Goal: Transaction & Acquisition: Download file/media

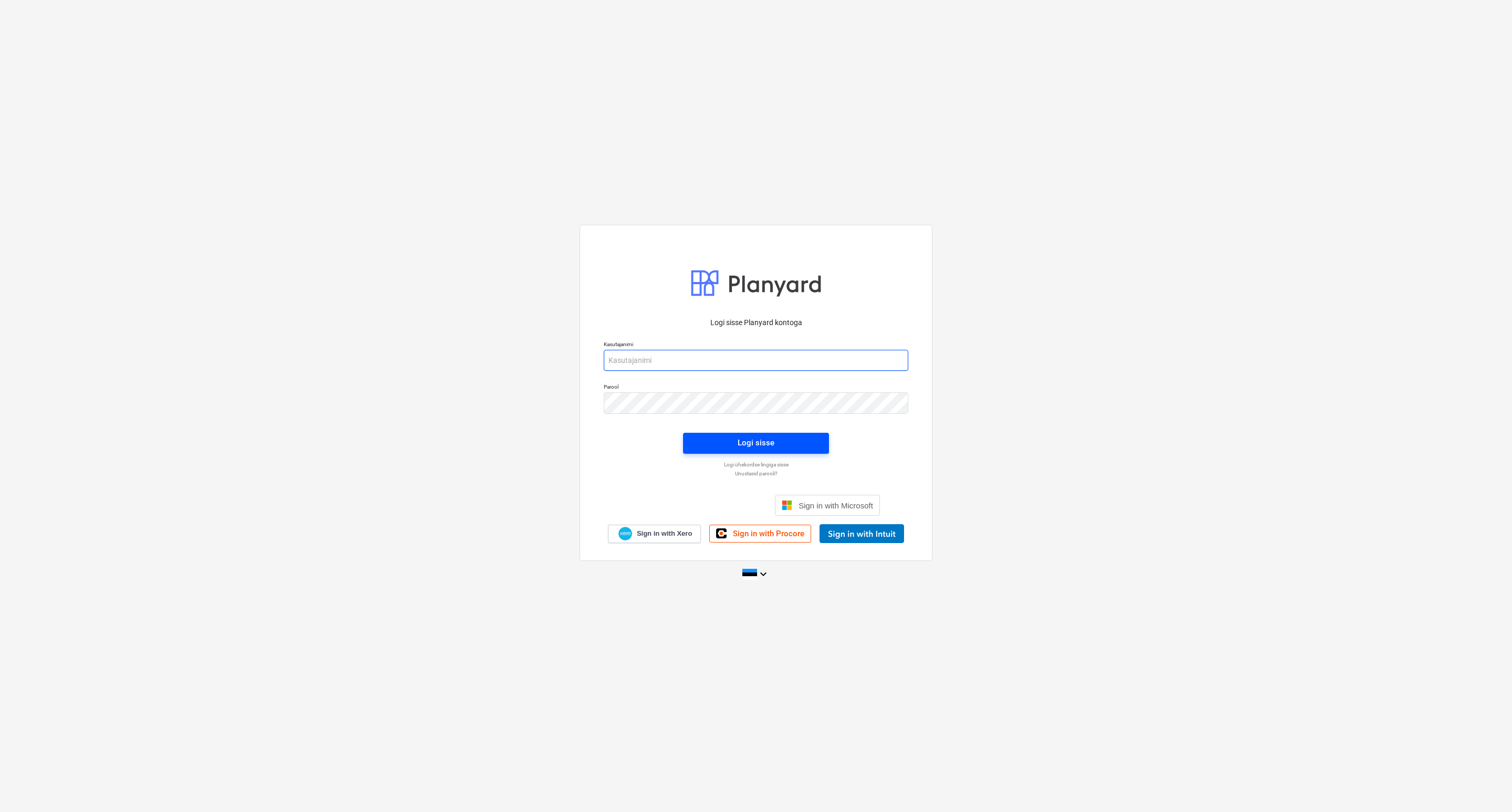
type input "[EMAIL_ADDRESS][DOMAIN_NAME]"
click at [729, 443] on span "Logi sisse" at bounding box center [756, 442] width 121 height 14
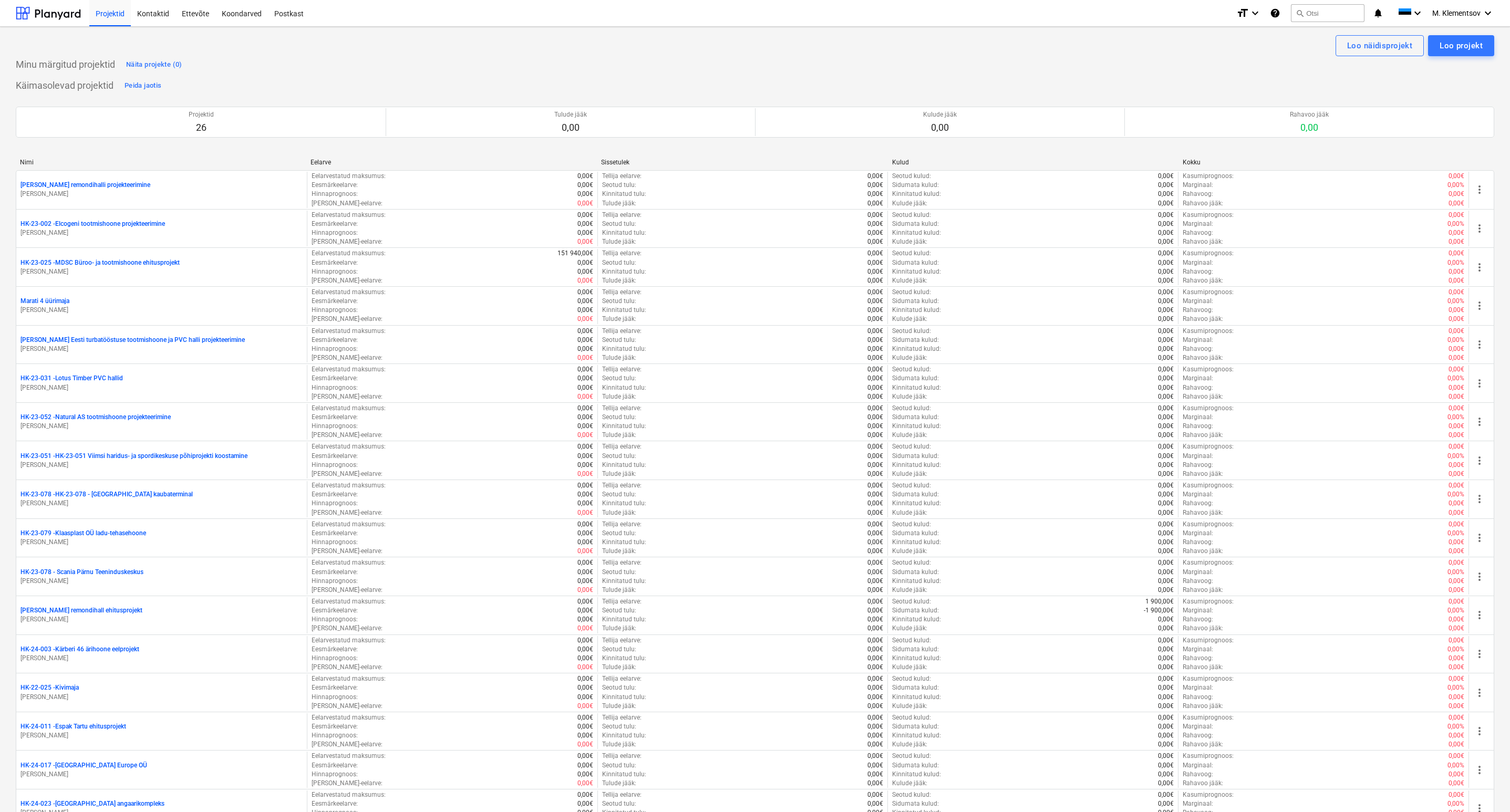
scroll to position [456, 0]
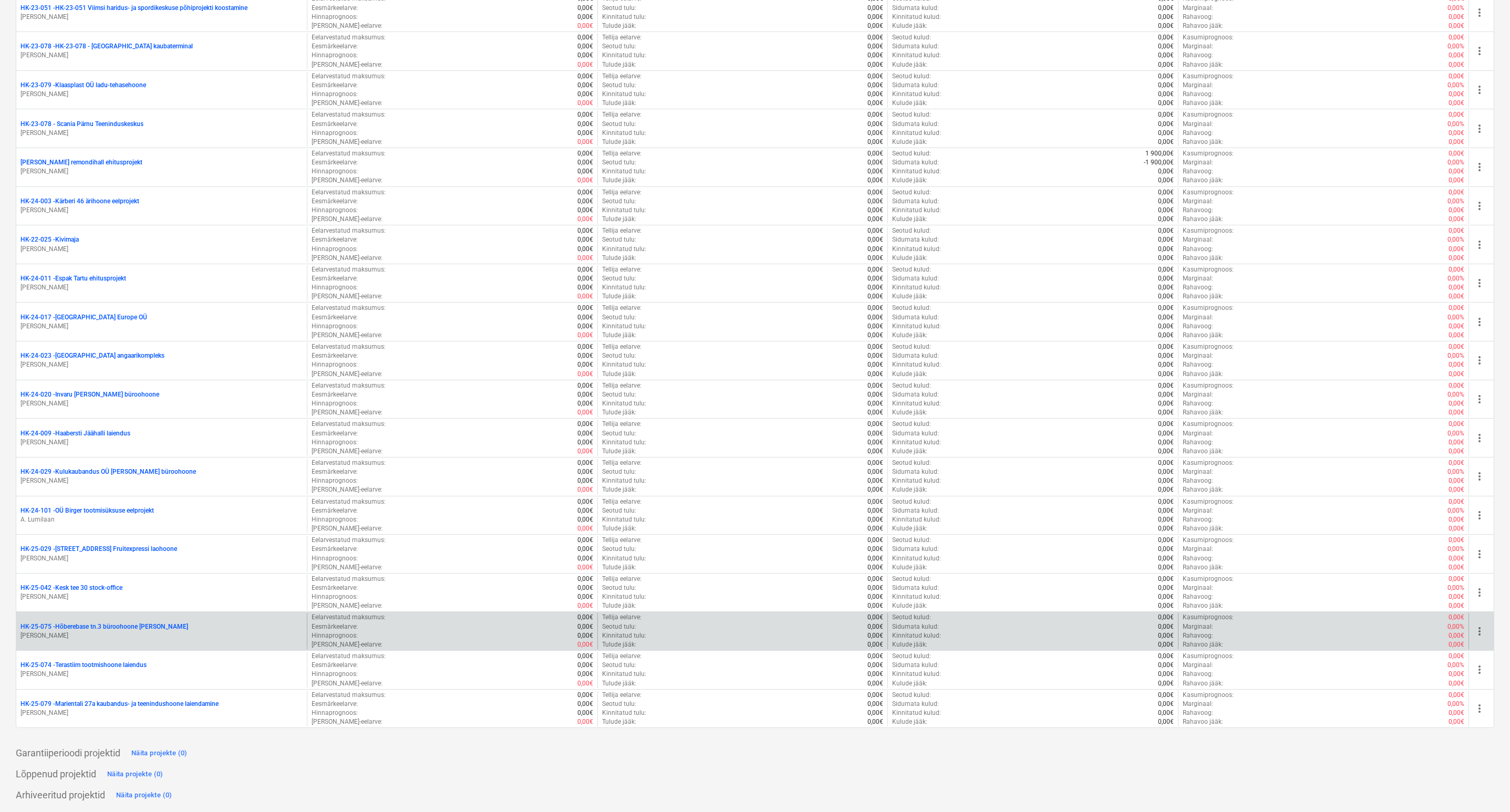
click at [131, 628] on p "HK-25-075 - Hõberebase tn.3 büroohoone [PERSON_NAME]" at bounding box center [104, 626] width 167 height 9
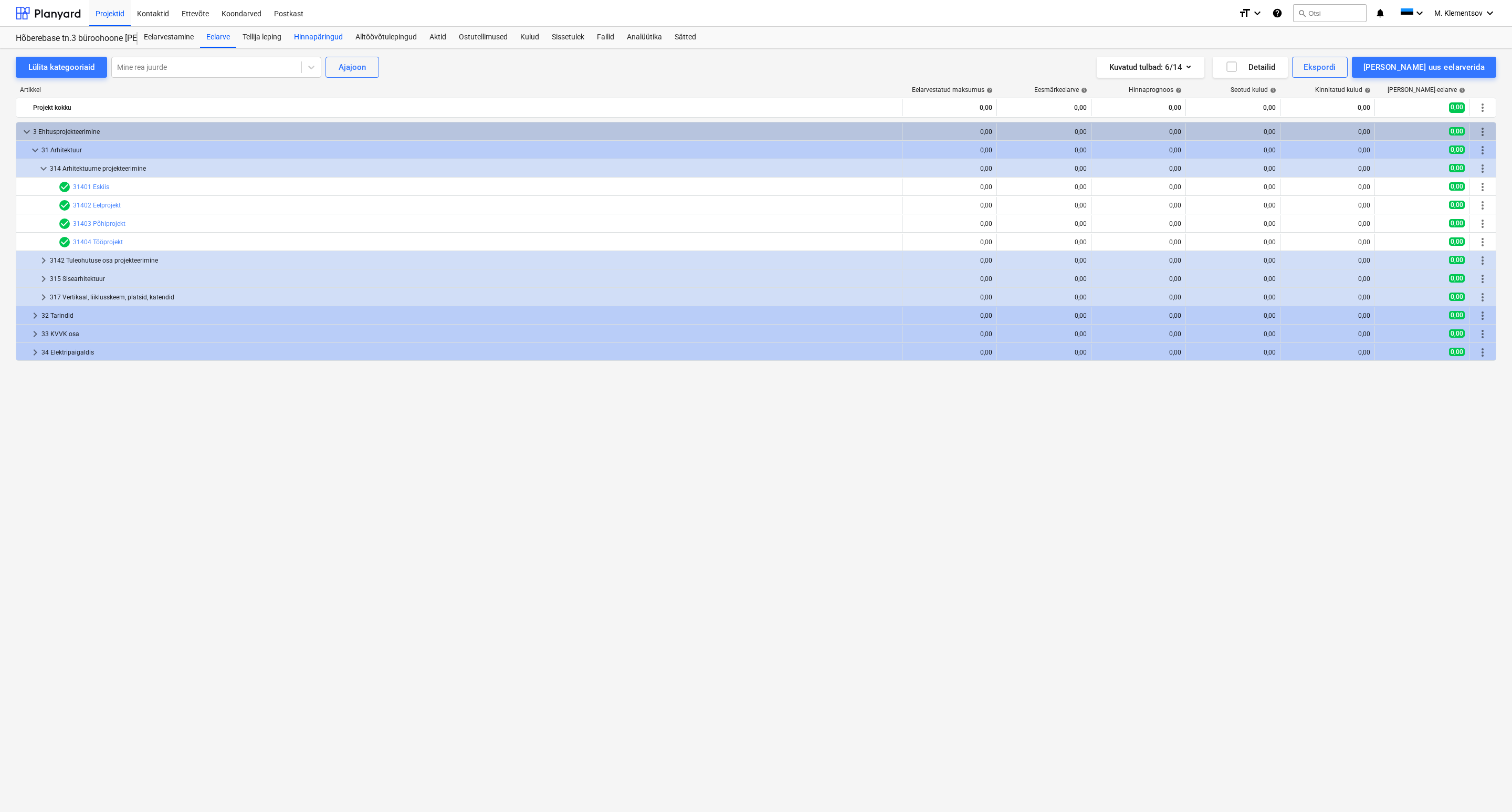
click at [315, 38] on div "Hinnapäringud" at bounding box center [318, 38] width 62 height 21
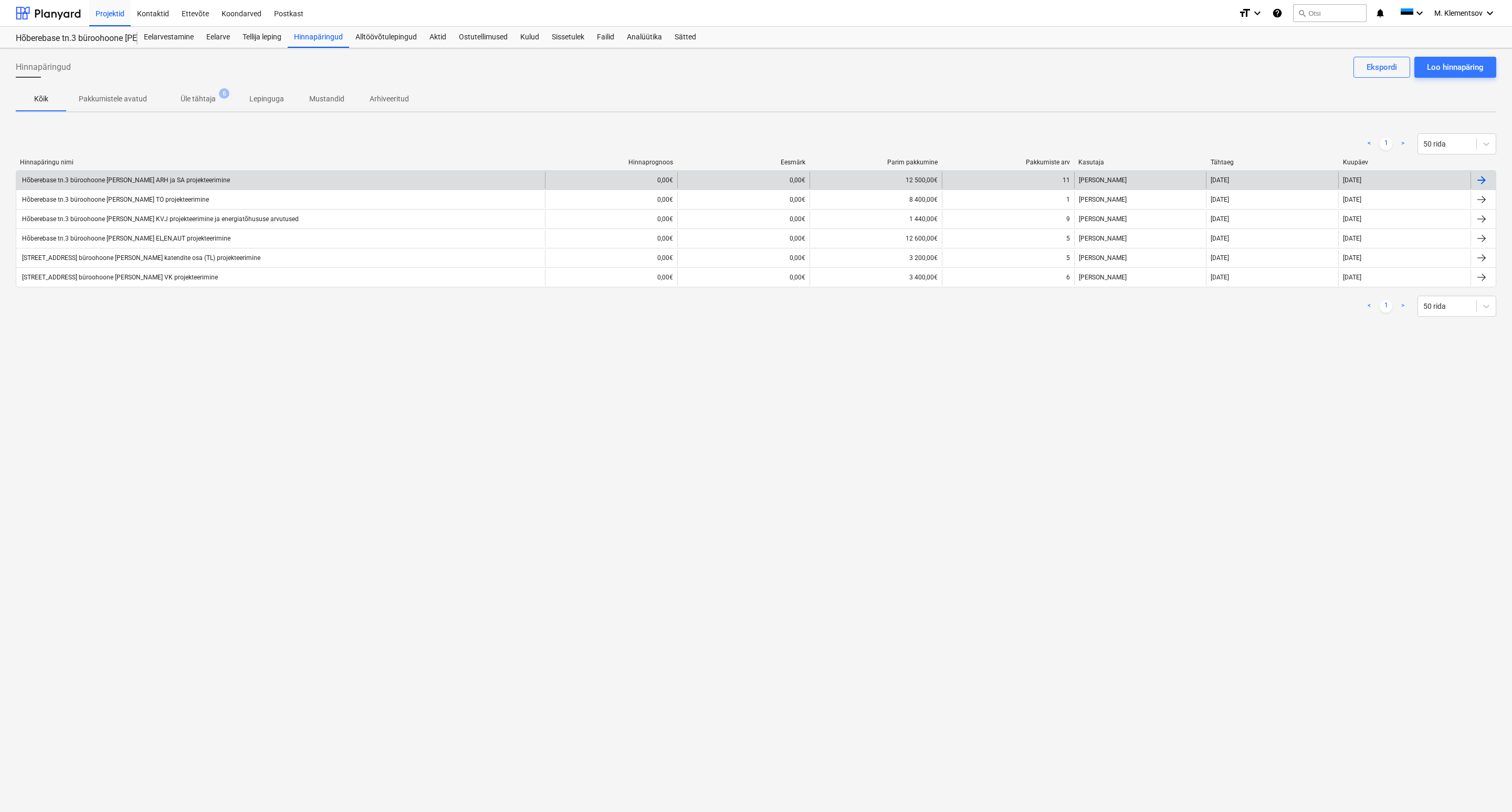
click at [161, 180] on div "Hõberebase tn.3 büroohoone [PERSON_NAME] ARH ja SA projekteerimine" at bounding box center [125, 180] width 210 height 8
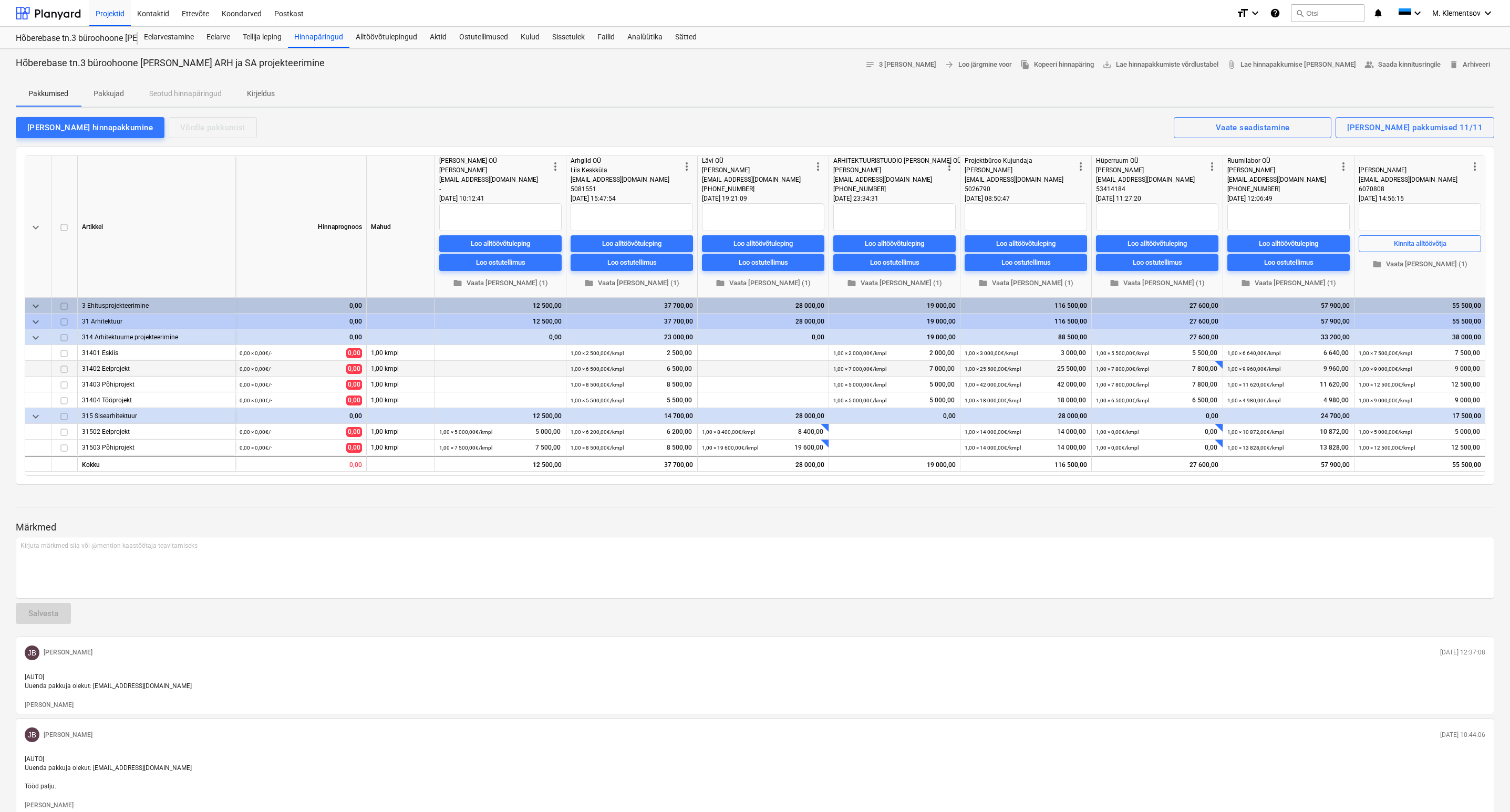
click at [1220, 366] on div at bounding box center [1218, 364] width 8 height 8
click at [1167, 551] on div "Kirjuta märkmed siia või @mention kaastöötaja teavitamiseks ﻿" at bounding box center [755, 568] width 1478 height 62
click at [1187, 530] on p "Märkmed" at bounding box center [755, 527] width 1478 height 12
click at [267, 89] on p "Kirjeldus" at bounding box center [260, 93] width 28 height 11
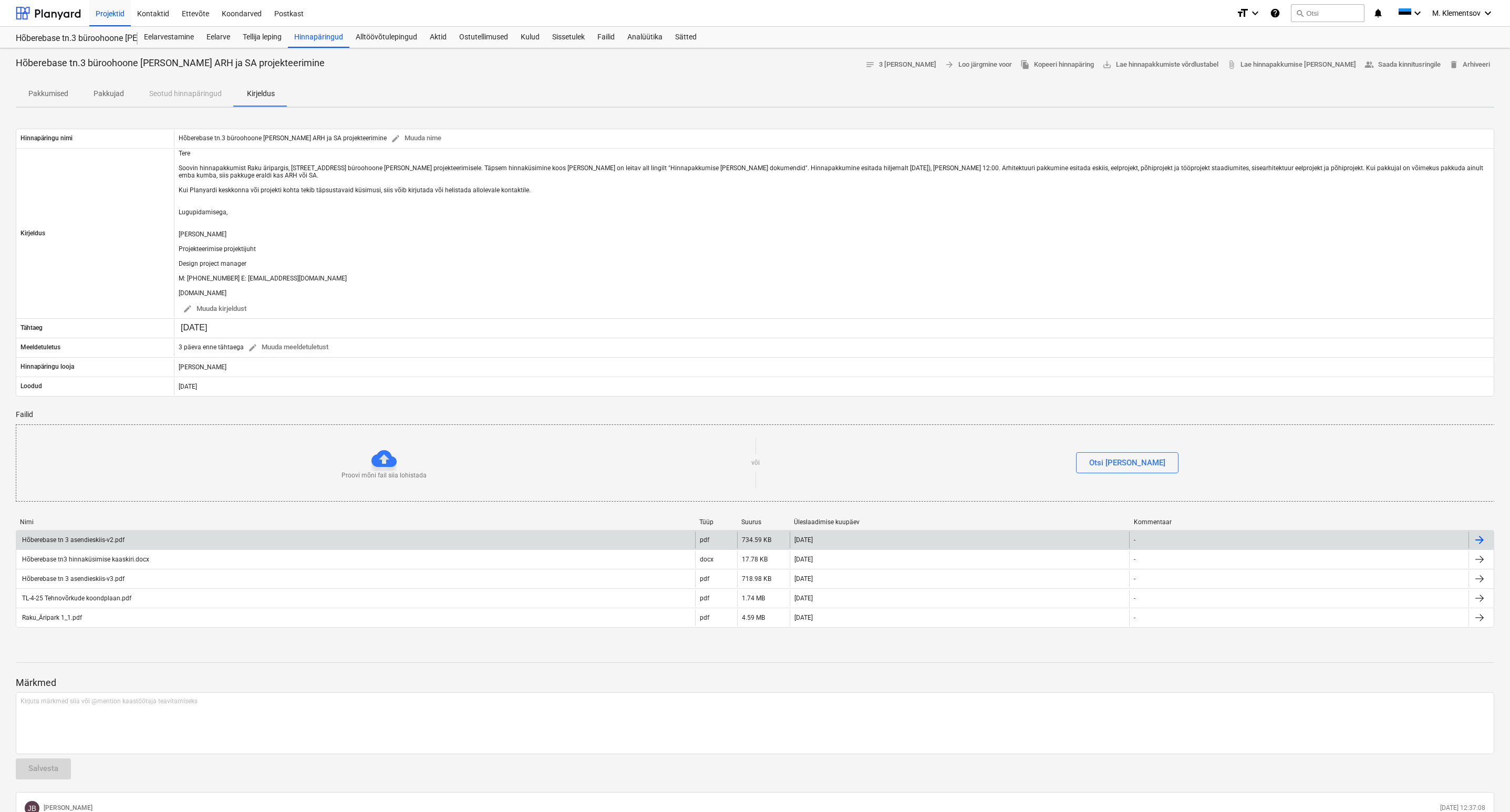
click at [86, 544] on div "Hõberebase tn 3 asendieskiis-v2.pdf" at bounding box center [72, 540] width 104 height 8
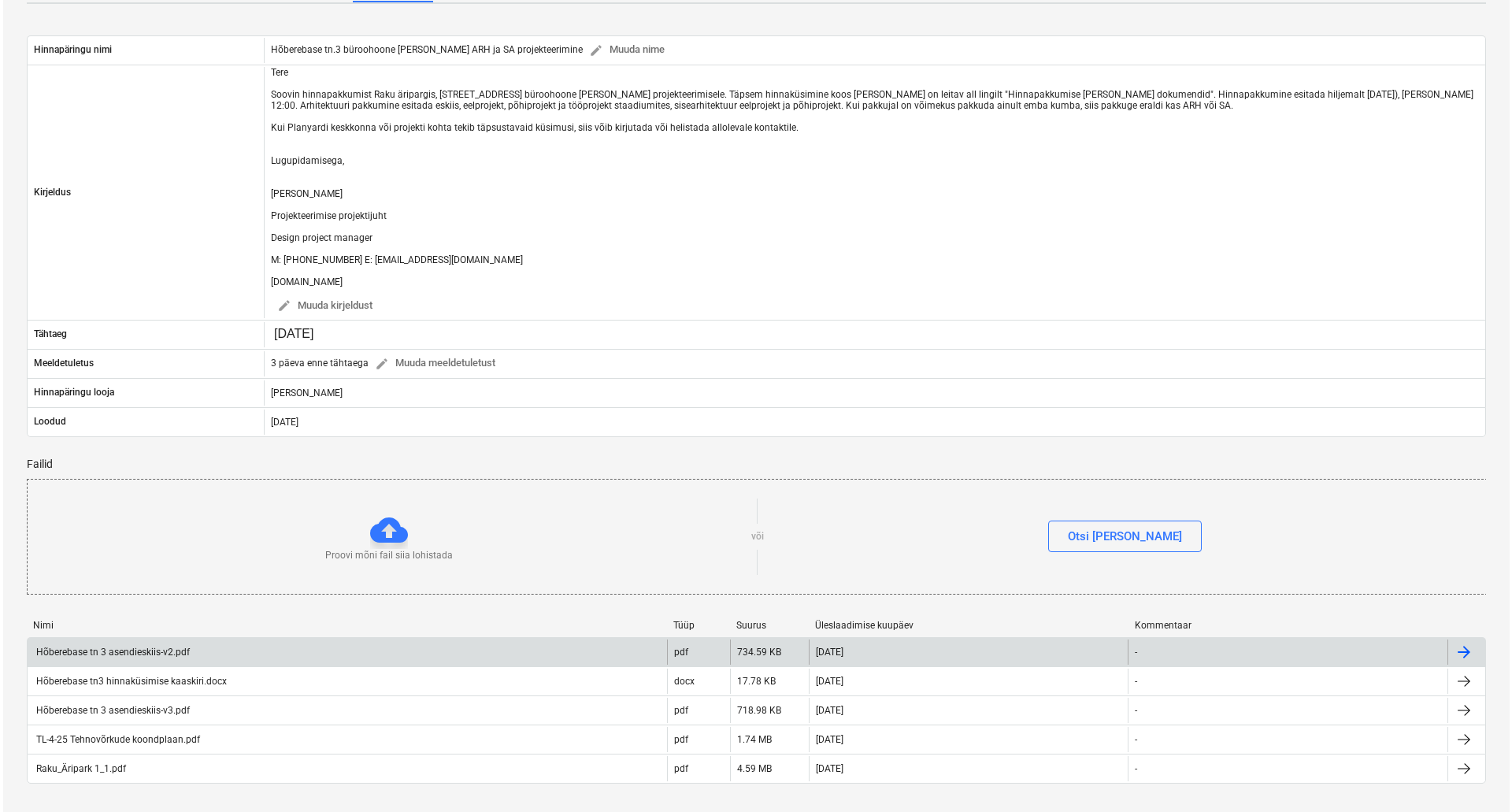
scroll to position [236, 0]
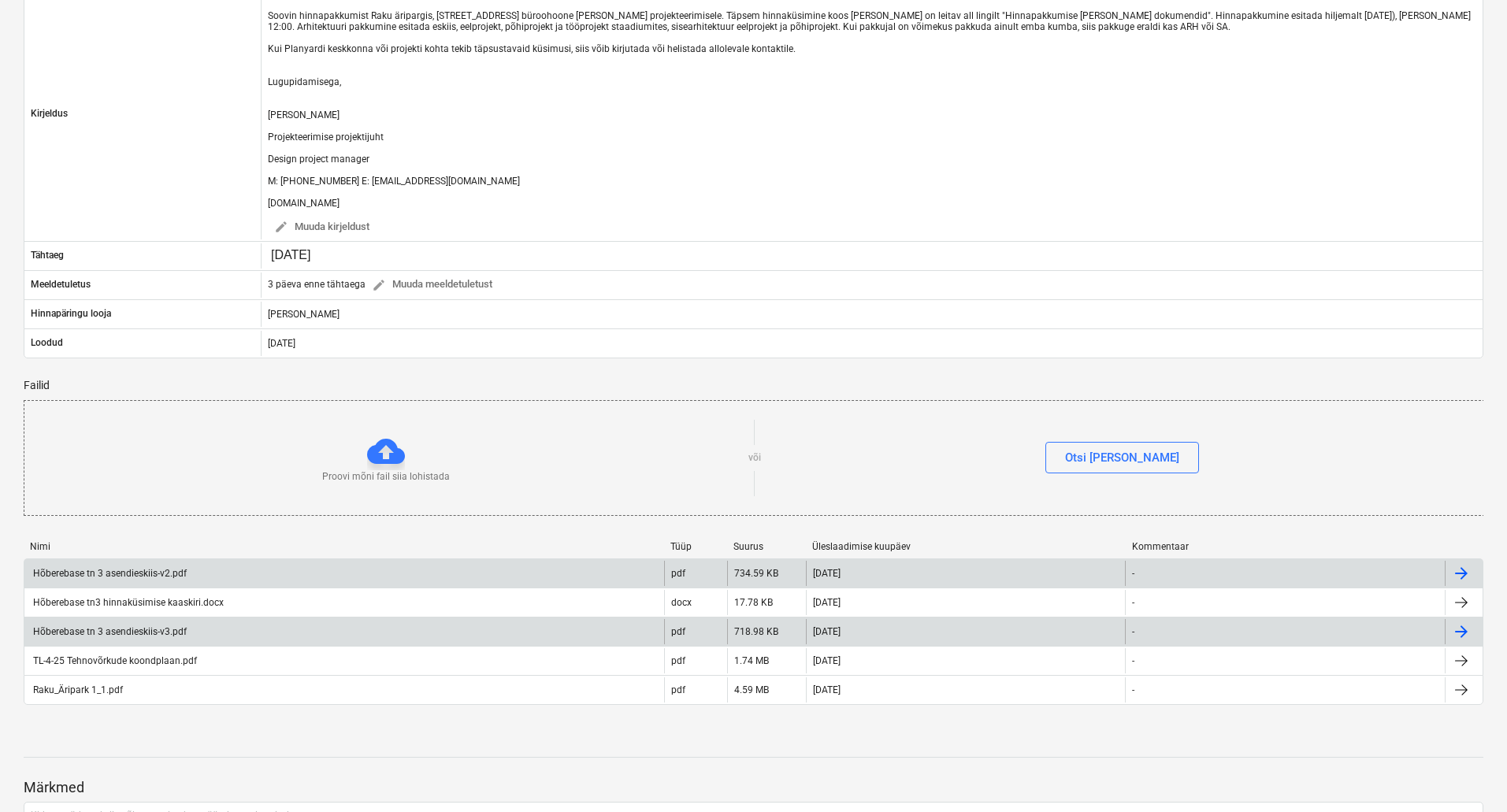
click at [118, 632] on div "Hõberebase tn 3 asendieskiis-v3.pdf" at bounding box center [108, 631] width 156 height 11
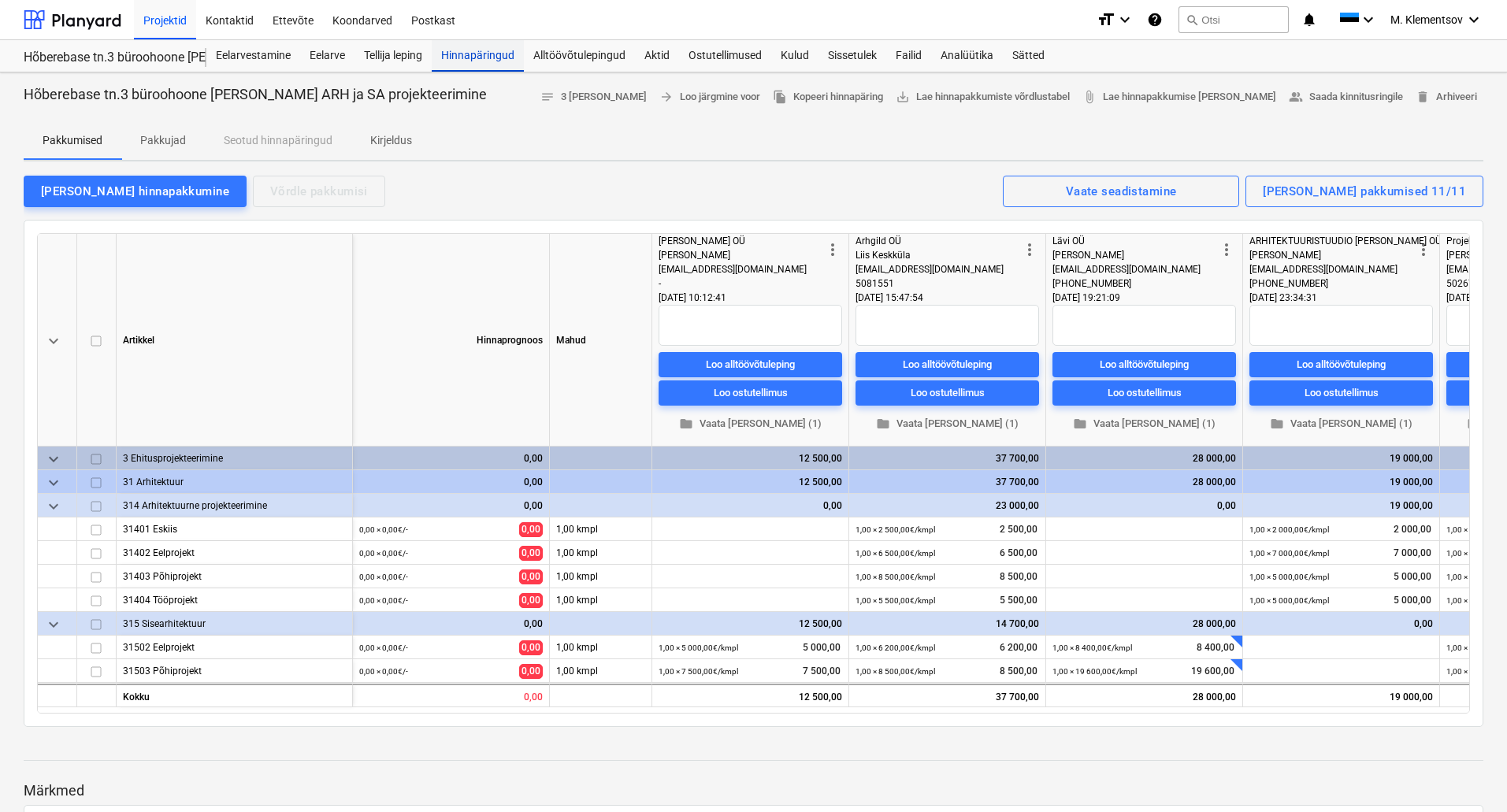
click at [475, 53] on div "Hinnapäringud" at bounding box center [477, 56] width 92 height 32
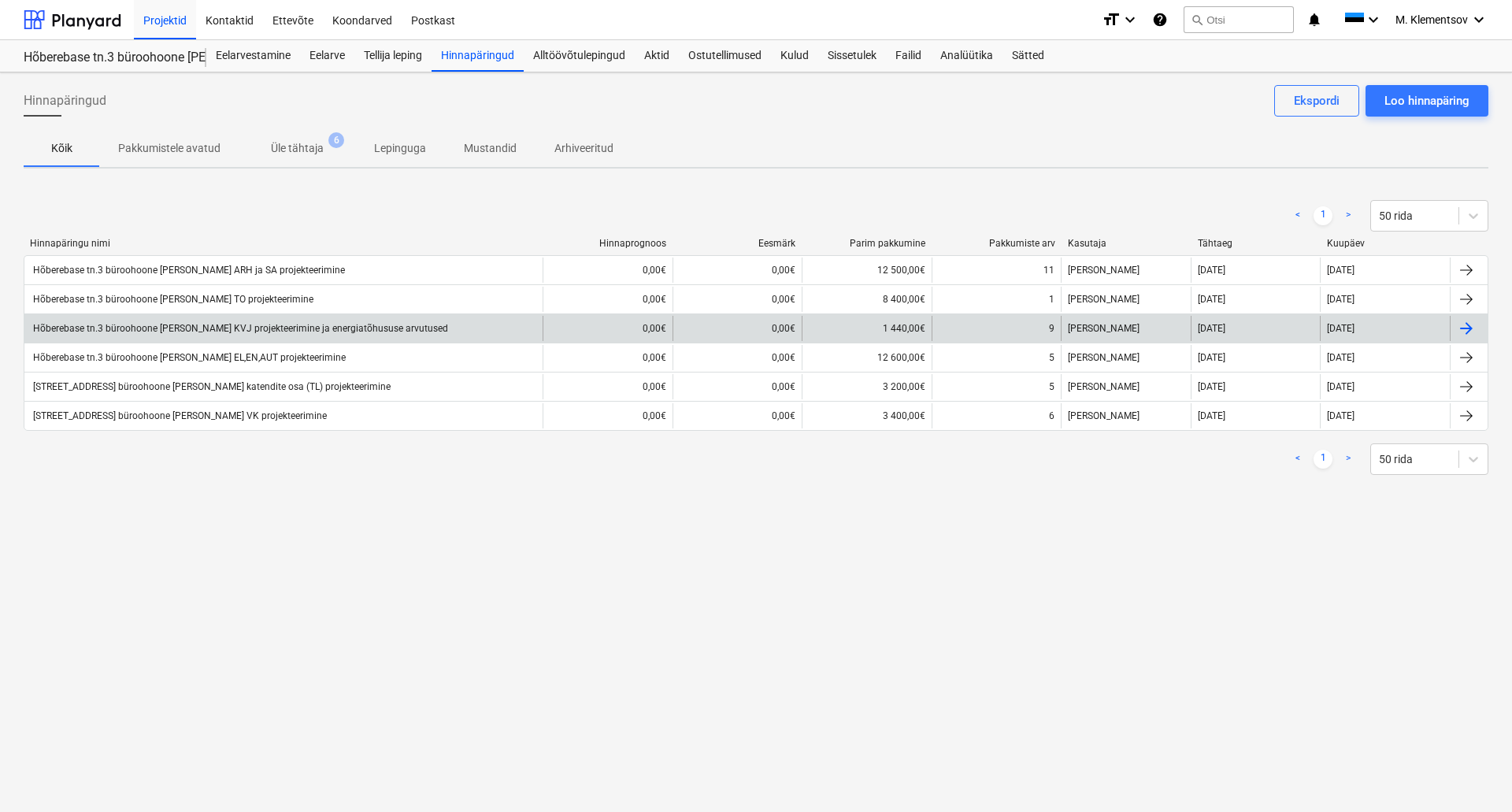
click at [255, 330] on div "Hõberebase tn.3 büroohoone [PERSON_NAME] KVJ projekteerimine ja energiatõhususe…" at bounding box center [240, 328] width 417 height 11
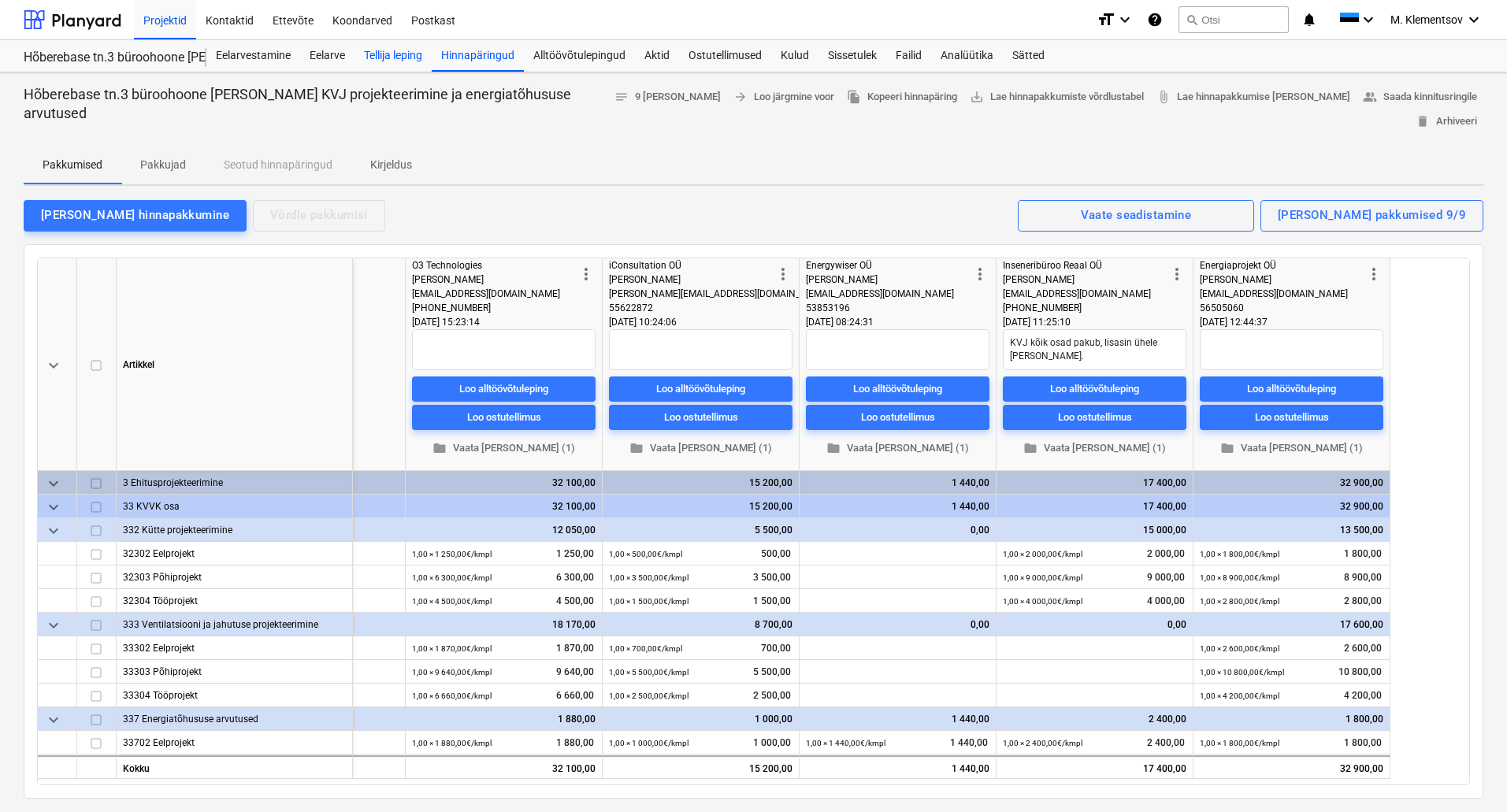
click at [419, 60] on div "Tellija leping" at bounding box center [393, 56] width 78 height 32
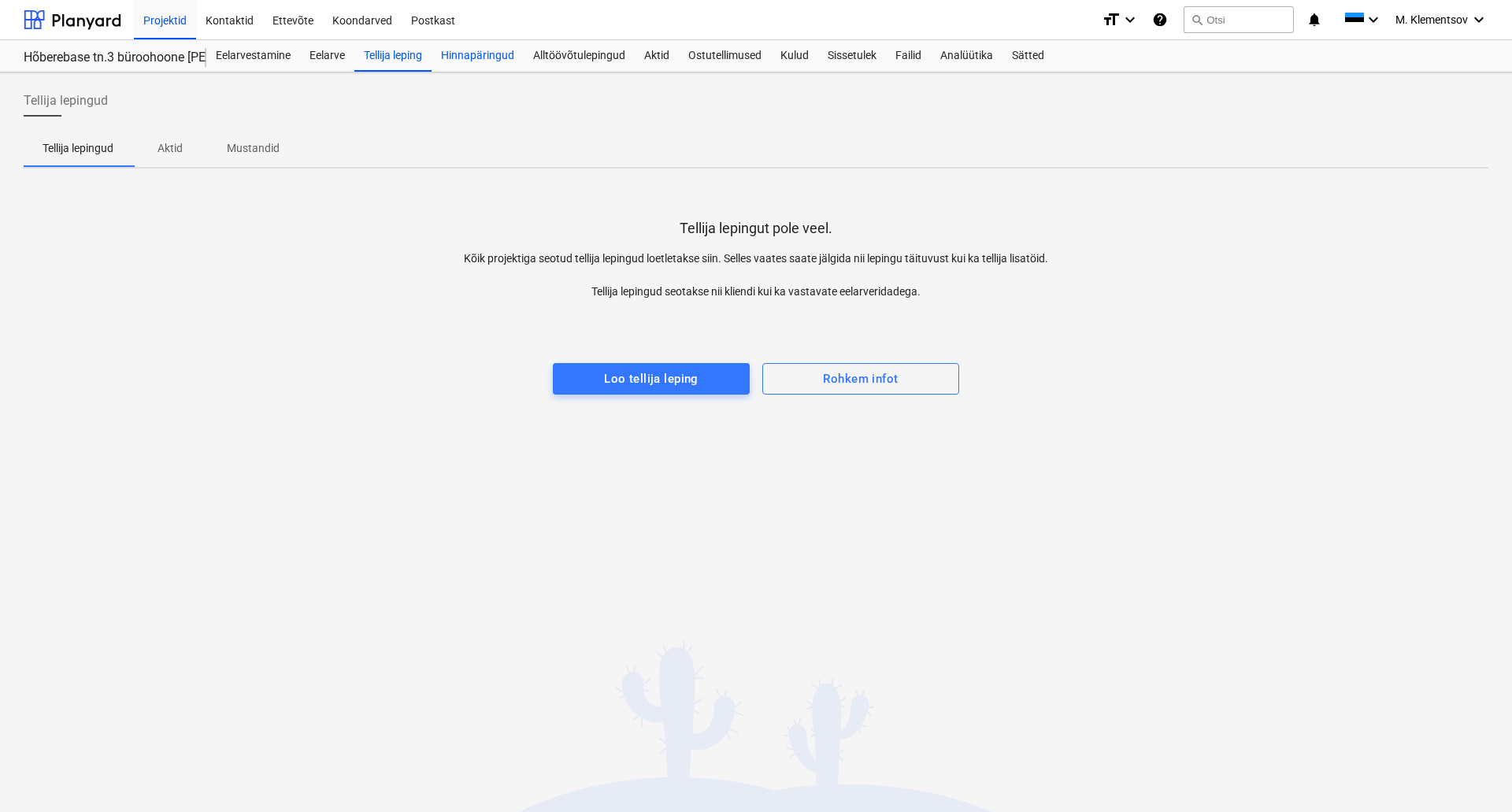
click at [450, 53] on div "Hinnapäringud" at bounding box center [477, 56] width 92 height 32
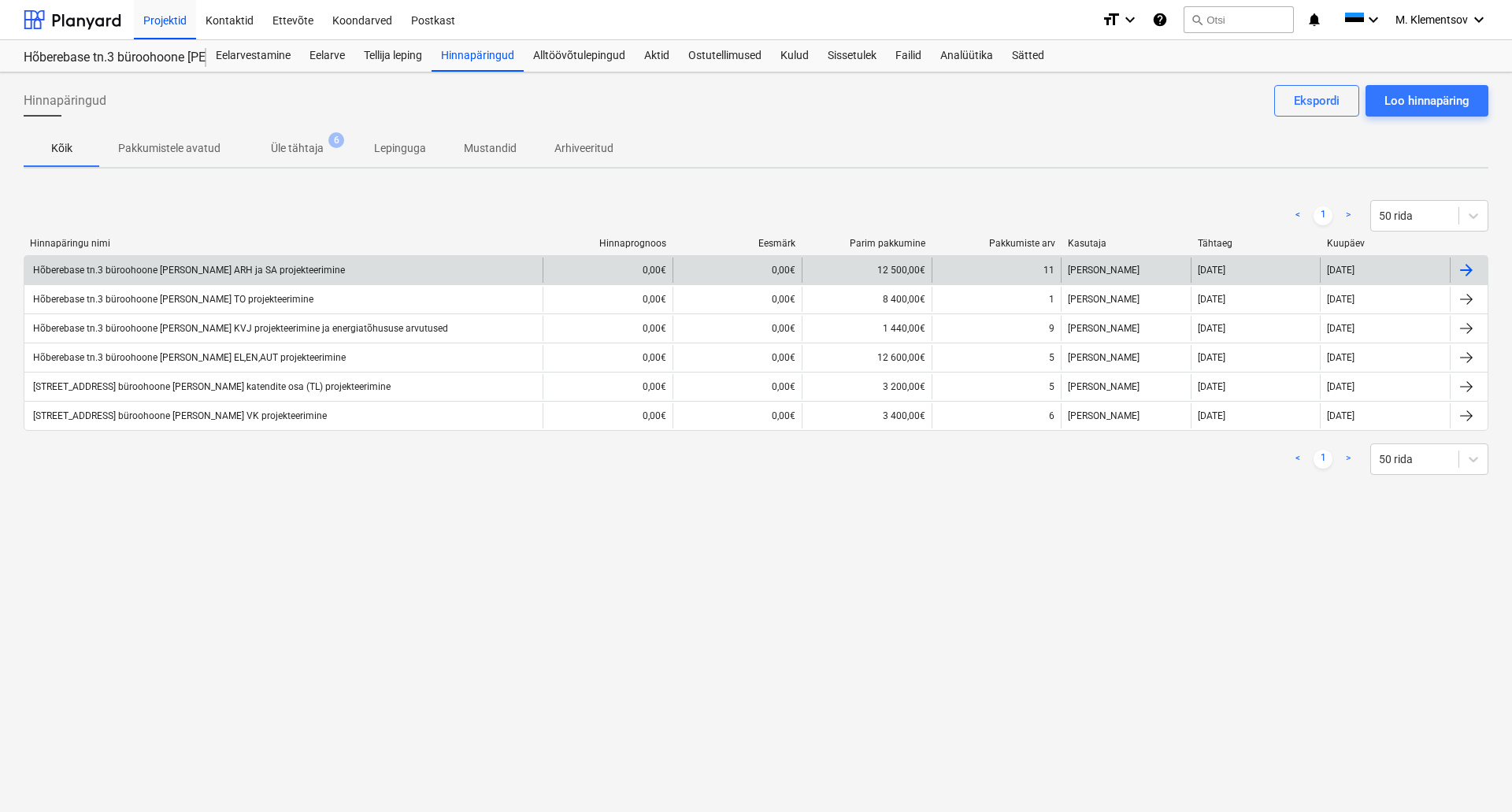
click at [261, 265] on div "Hõberebase tn.3 büroohoone [PERSON_NAME] ARH ja SA projekteerimine" at bounding box center [188, 270] width 314 height 11
type textarea "x"
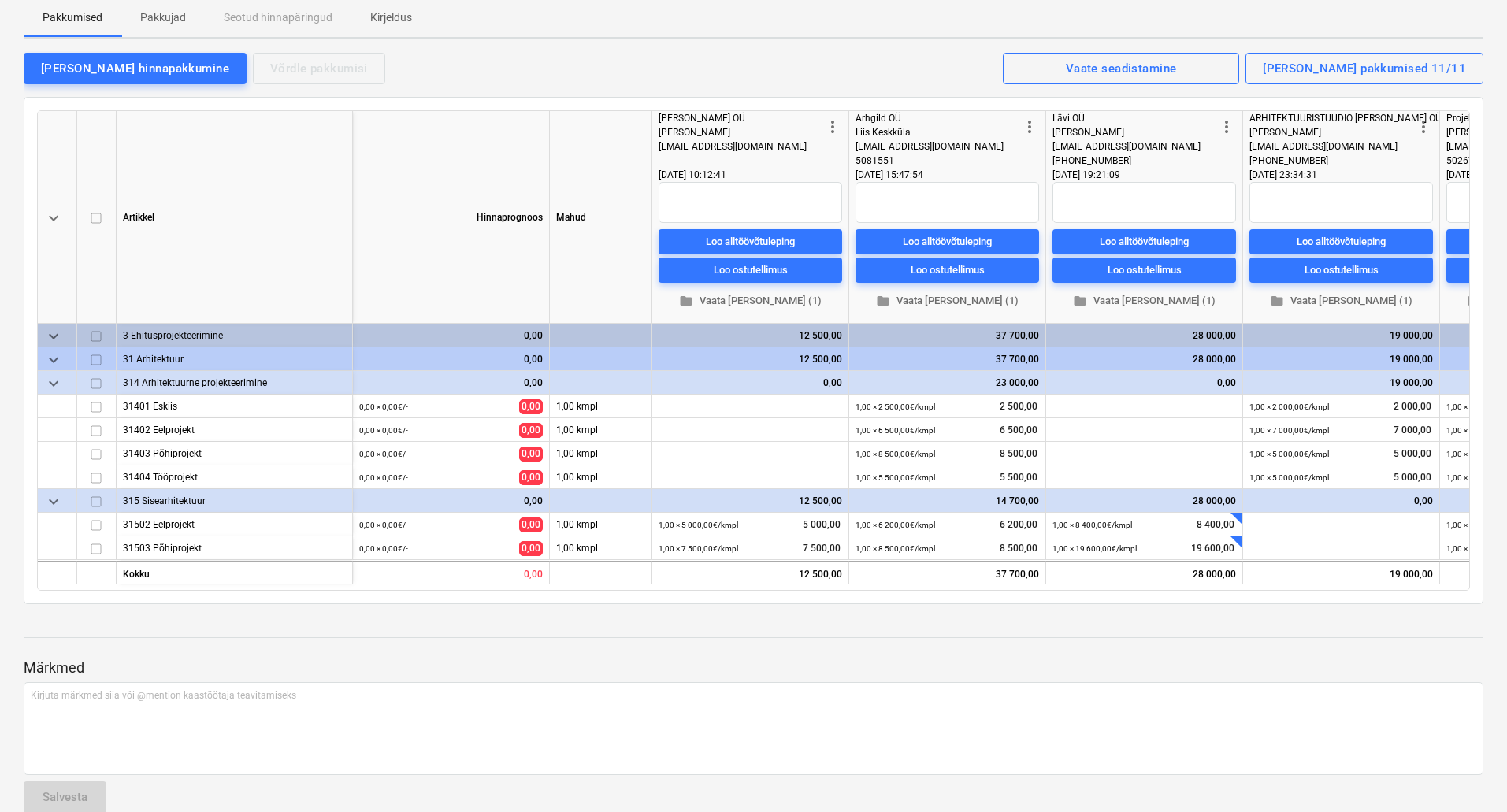
scroll to position [44, 0]
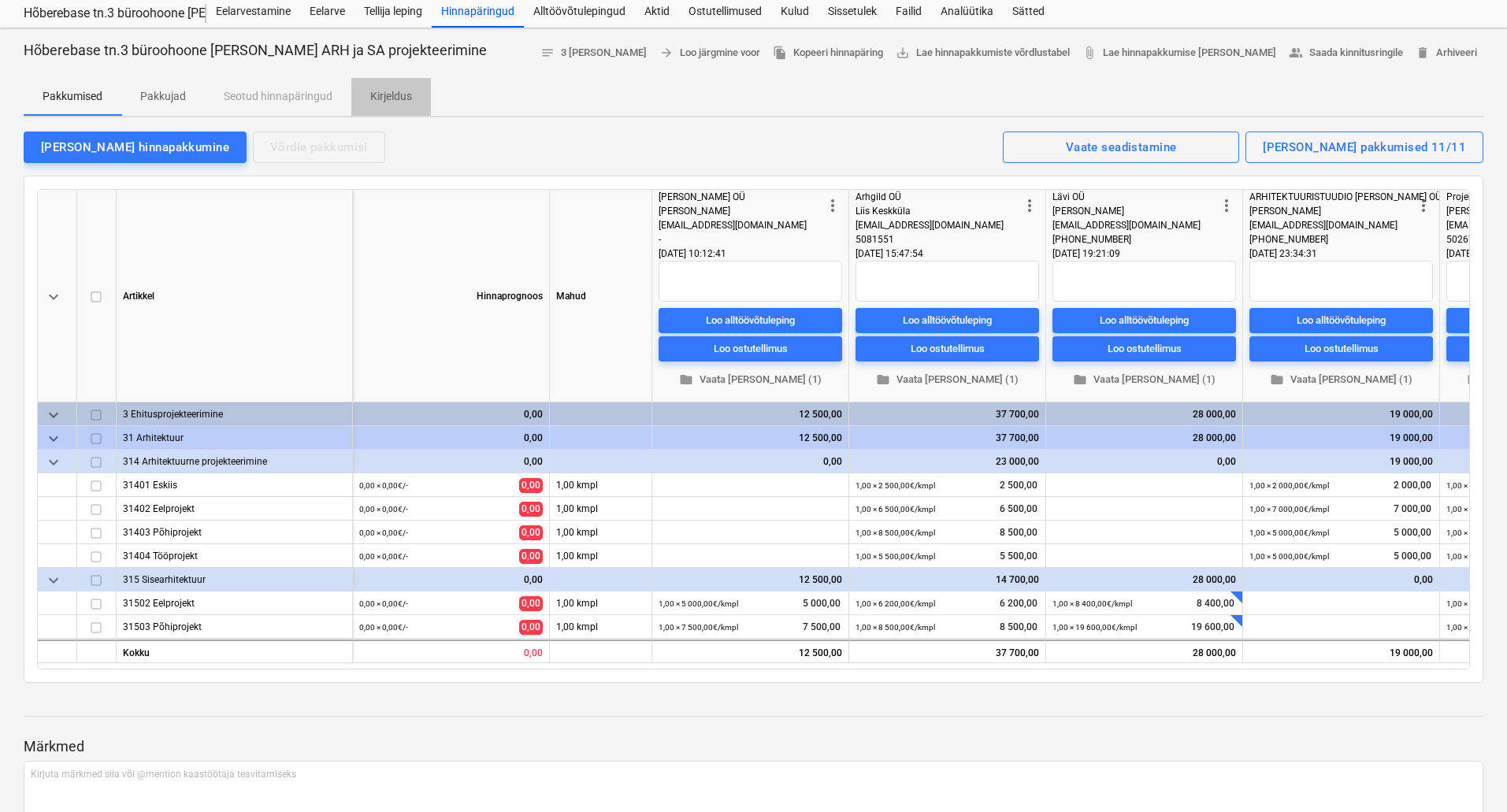
click at [400, 95] on p "Kirjeldus" at bounding box center [390, 96] width 41 height 17
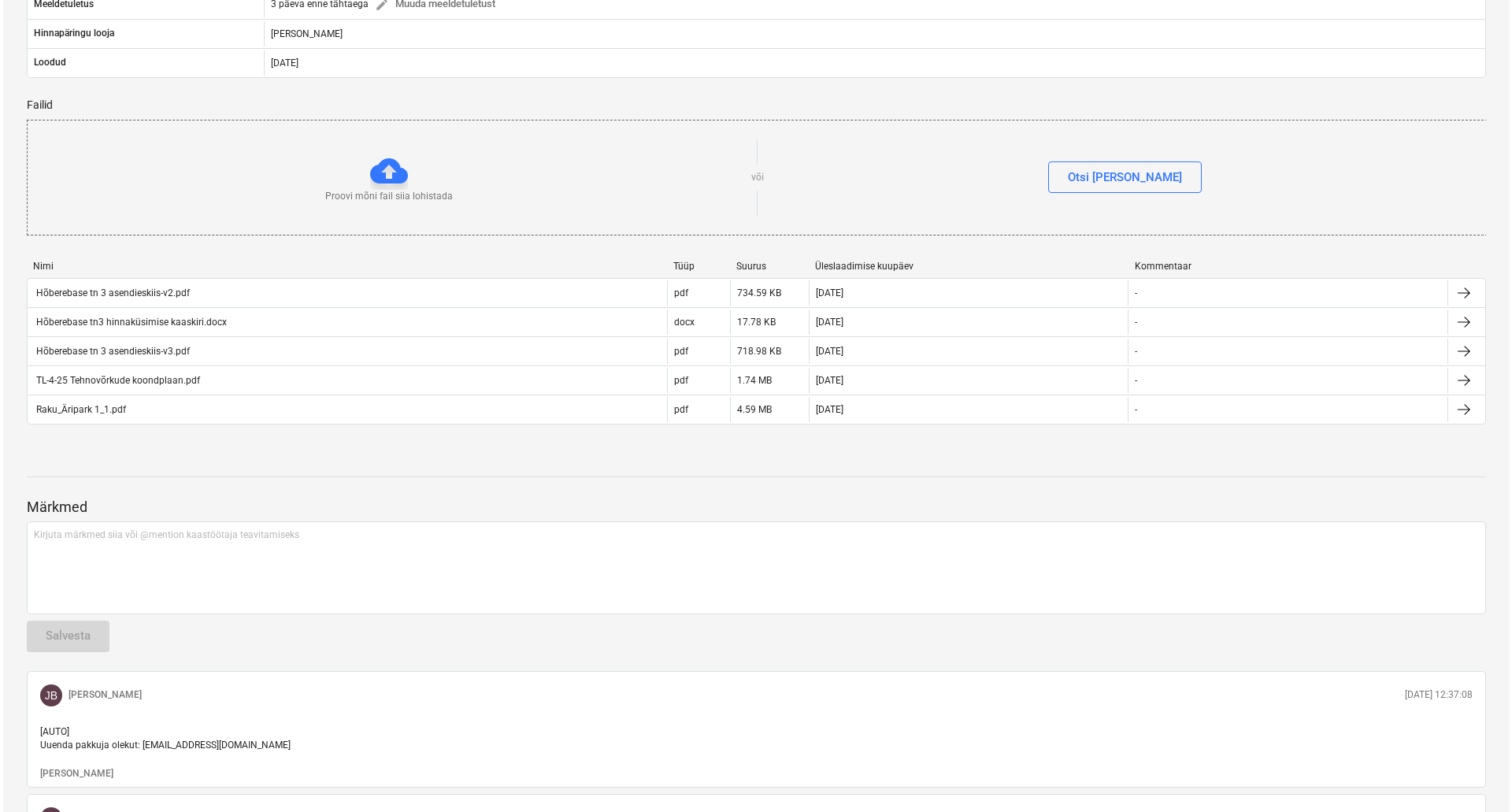
scroll to position [359, 0]
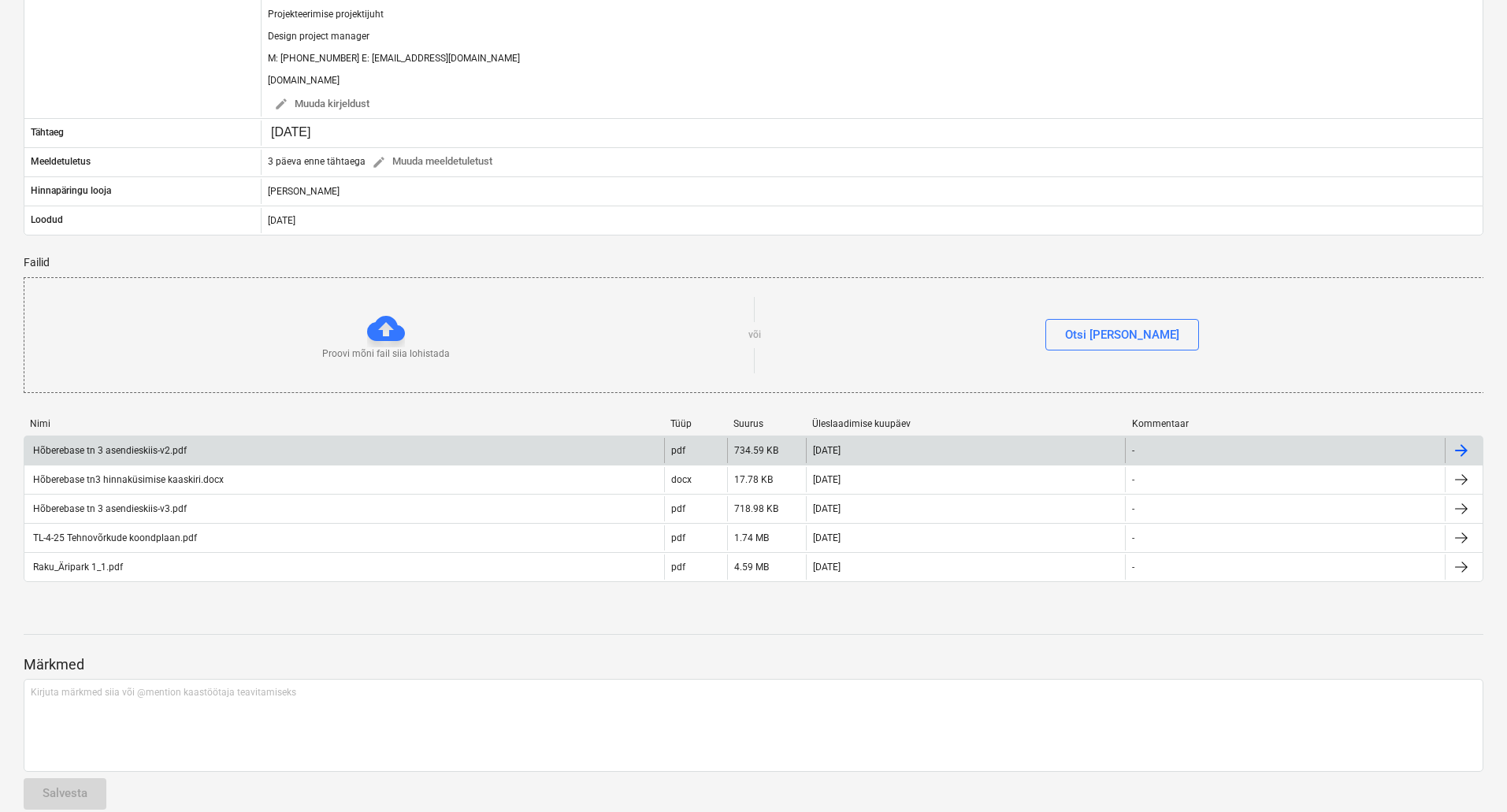
click at [1462, 451] on div at bounding box center [1460, 450] width 18 height 18
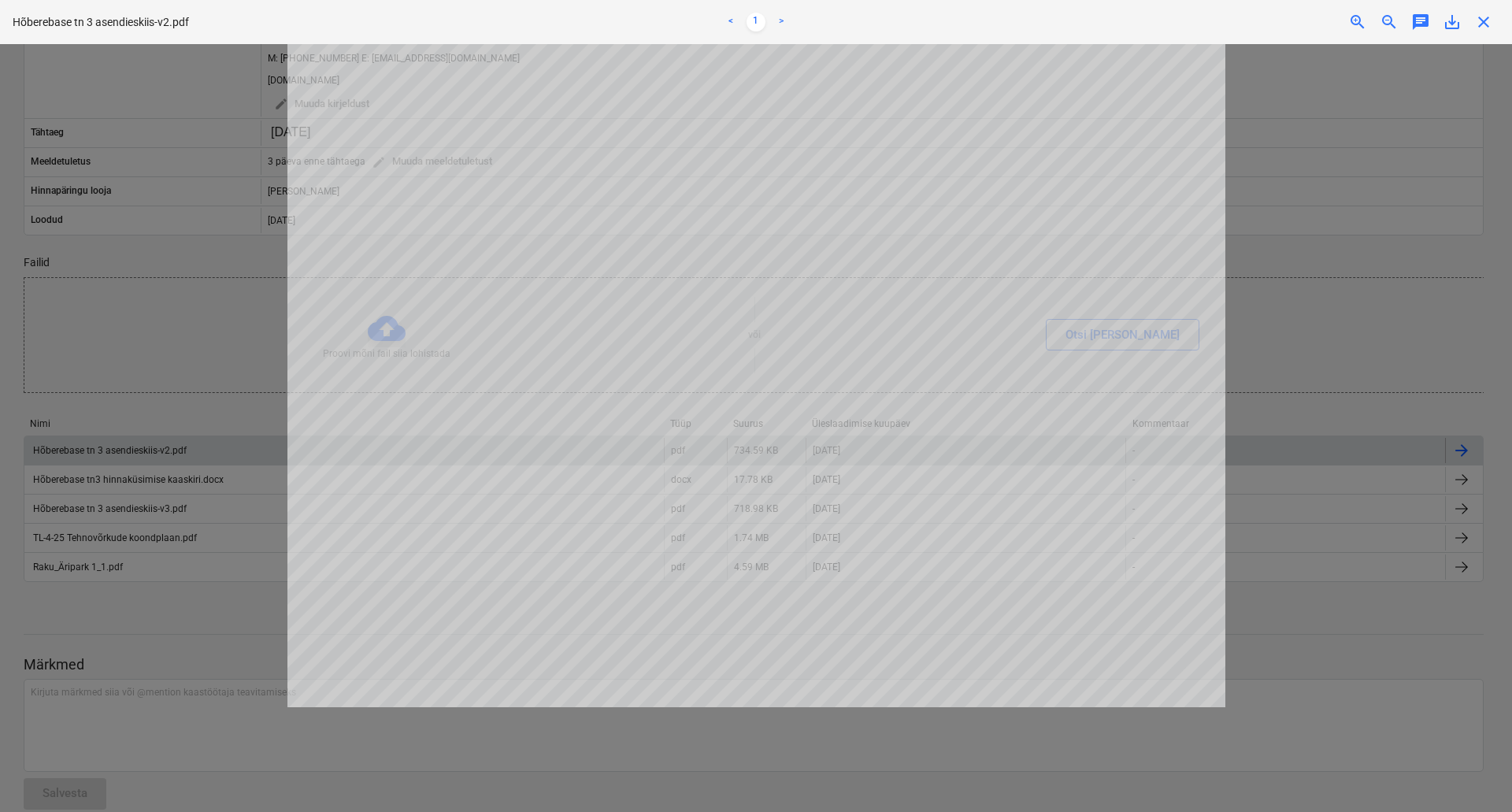
click at [1414, 421] on div at bounding box center [756, 428] width 1512 height 768
click at [280, 362] on div at bounding box center [756, 428] width 1512 height 768
click at [24, 346] on div at bounding box center [756, 428] width 1512 height 768
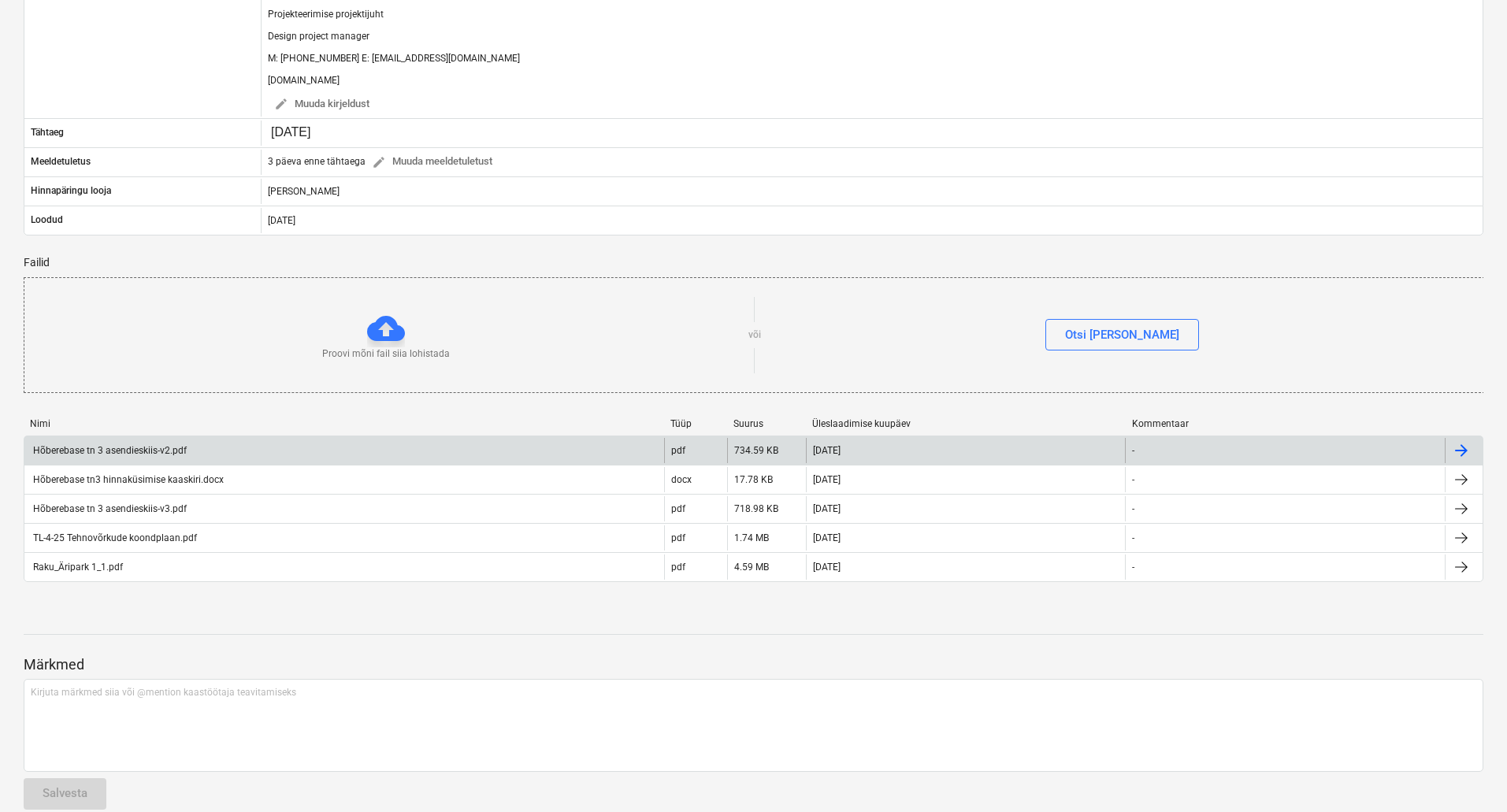
click at [129, 448] on div "Hõberebase tn 3 asendieskiis-v2.pdf" at bounding box center [108, 450] width 156 height 11
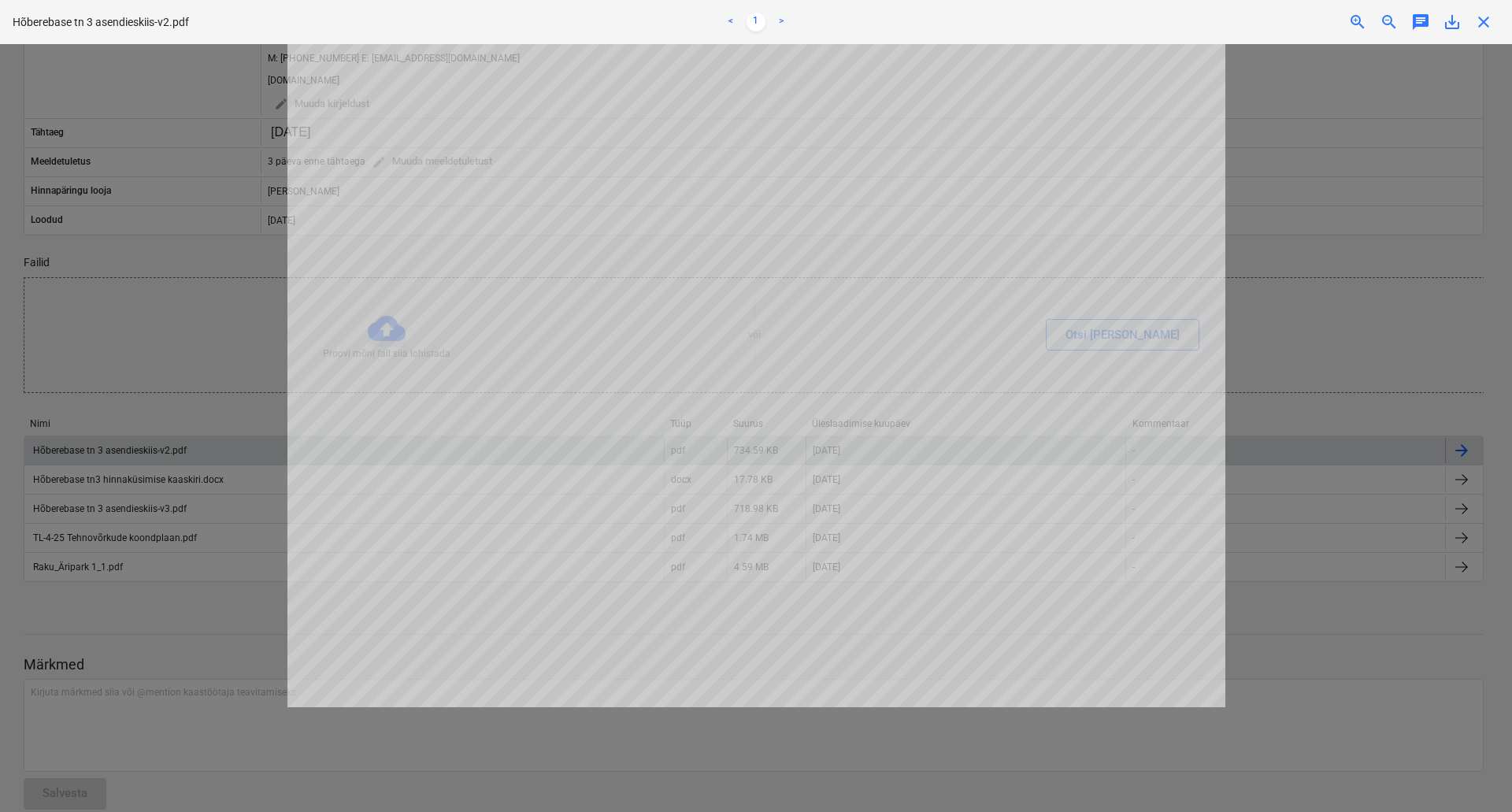
click at [1457, 33] on div "Hõberebase tn 3 asendieskiis-v2.pdf < 1 > zoom_in zoom_out chat 0 save_alt close" at bounding box center [756, 22] width 1512 height 44
click at [1453, 25] on span "save_alt" at bounding box center [1452, 21] width 18 height 18
click at [140, 376] on div at bounding box center [756, 428] width 1512 height 768
click at [116, 519] on div at bounding box center [756, 428] width 1512 height 768
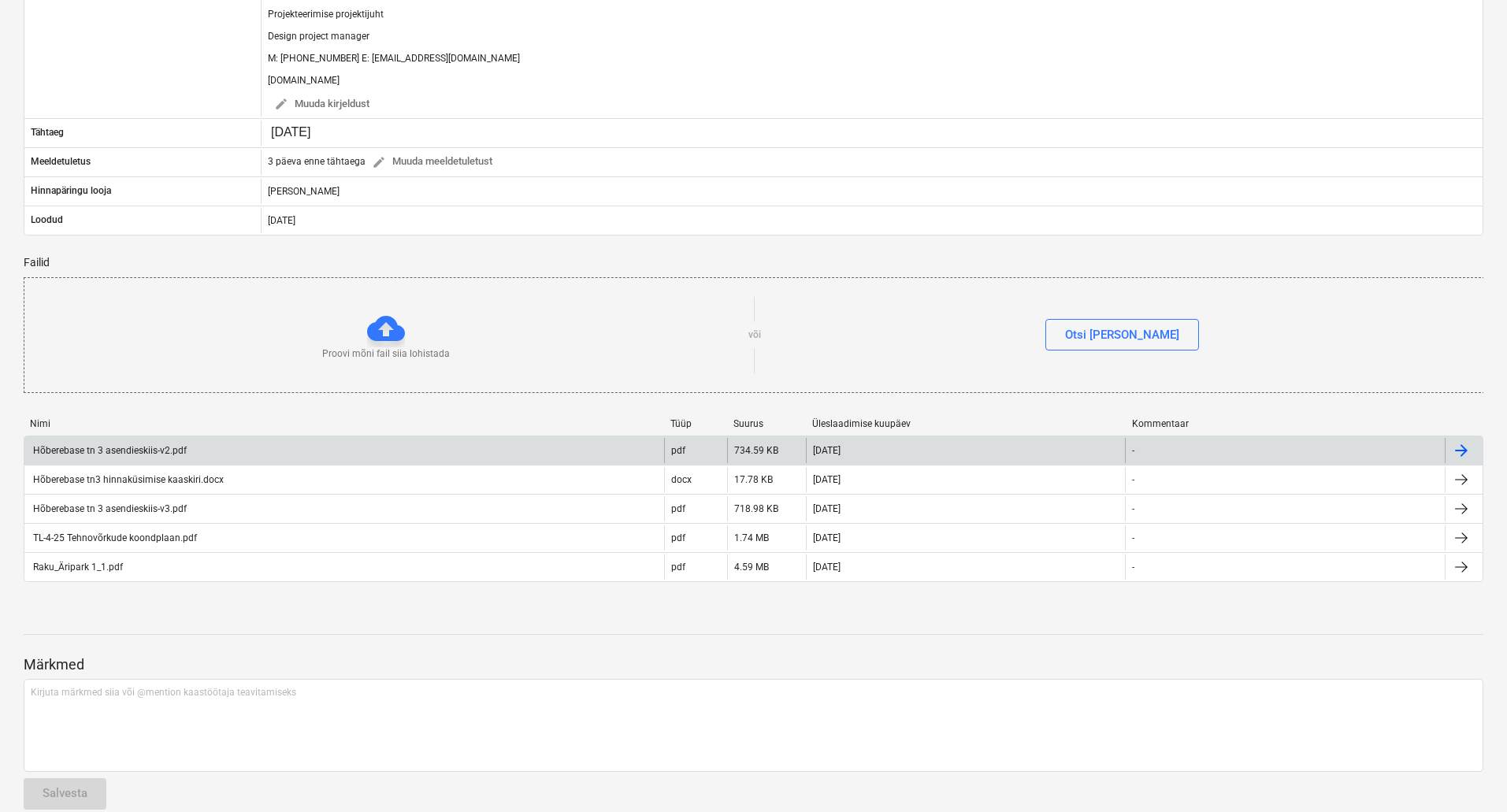
click at [117, 516] on div "Hõberebase tn 3 asendieskiis-v3.pdf" at bounding box center [344, 509] width 639 height 26
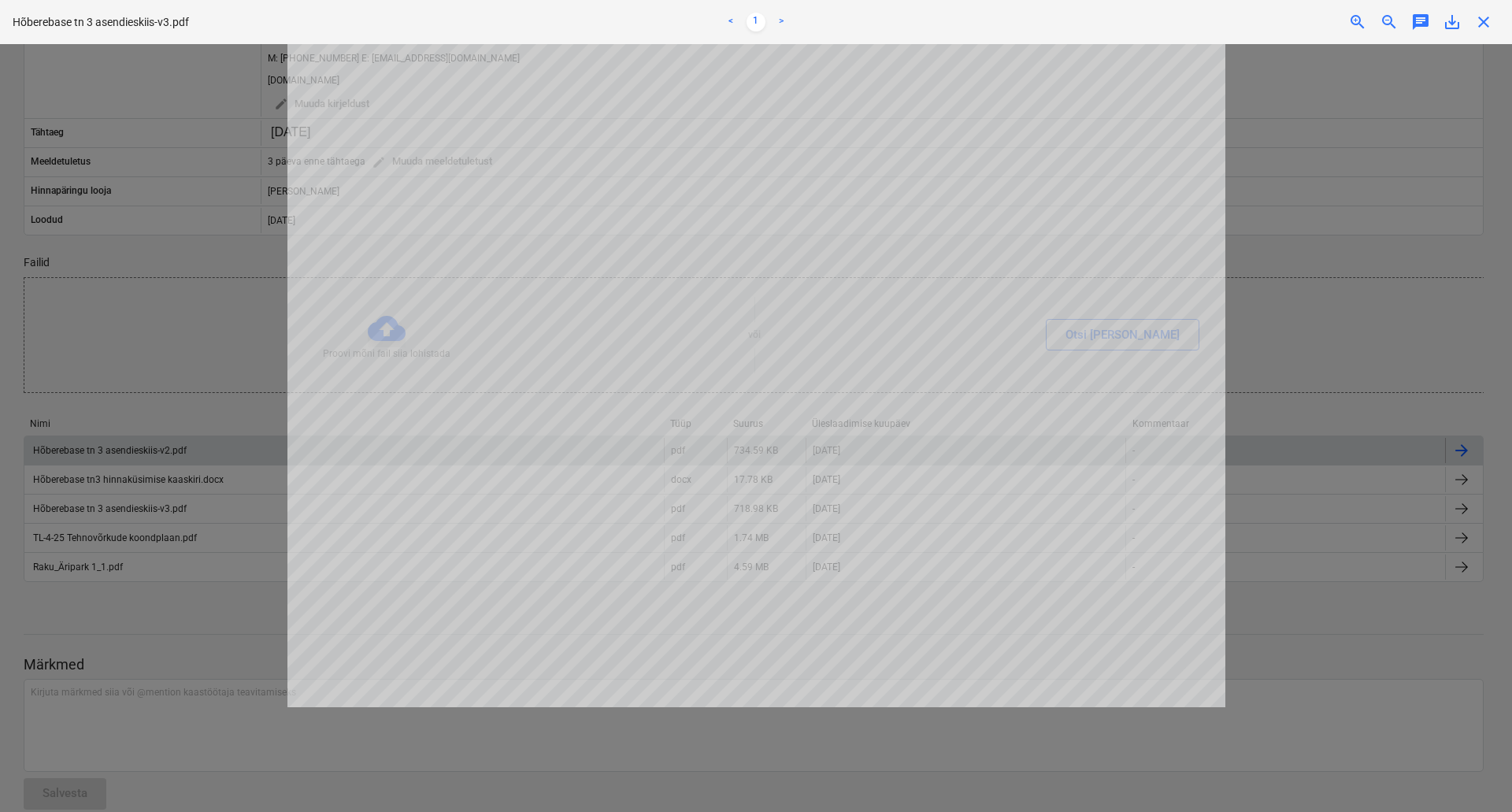
click at [115, 457] on div at bounding box center [756, 428] width 1512 height 768
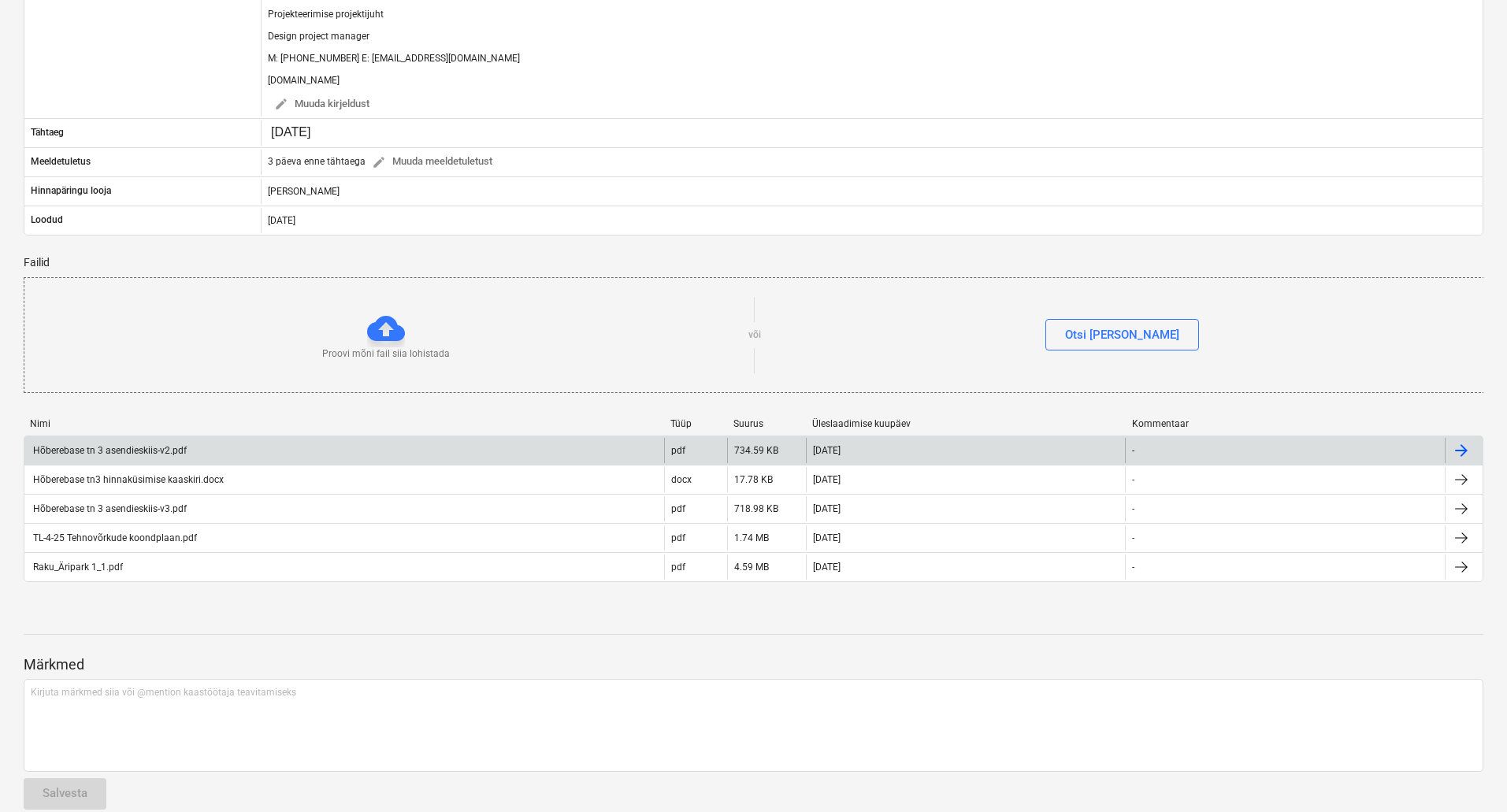
click at [115, 457] on div "Hõberebase tn 3 asendieskiis-v2.pdf" at bounding box center [344, 450] width 639 height 26
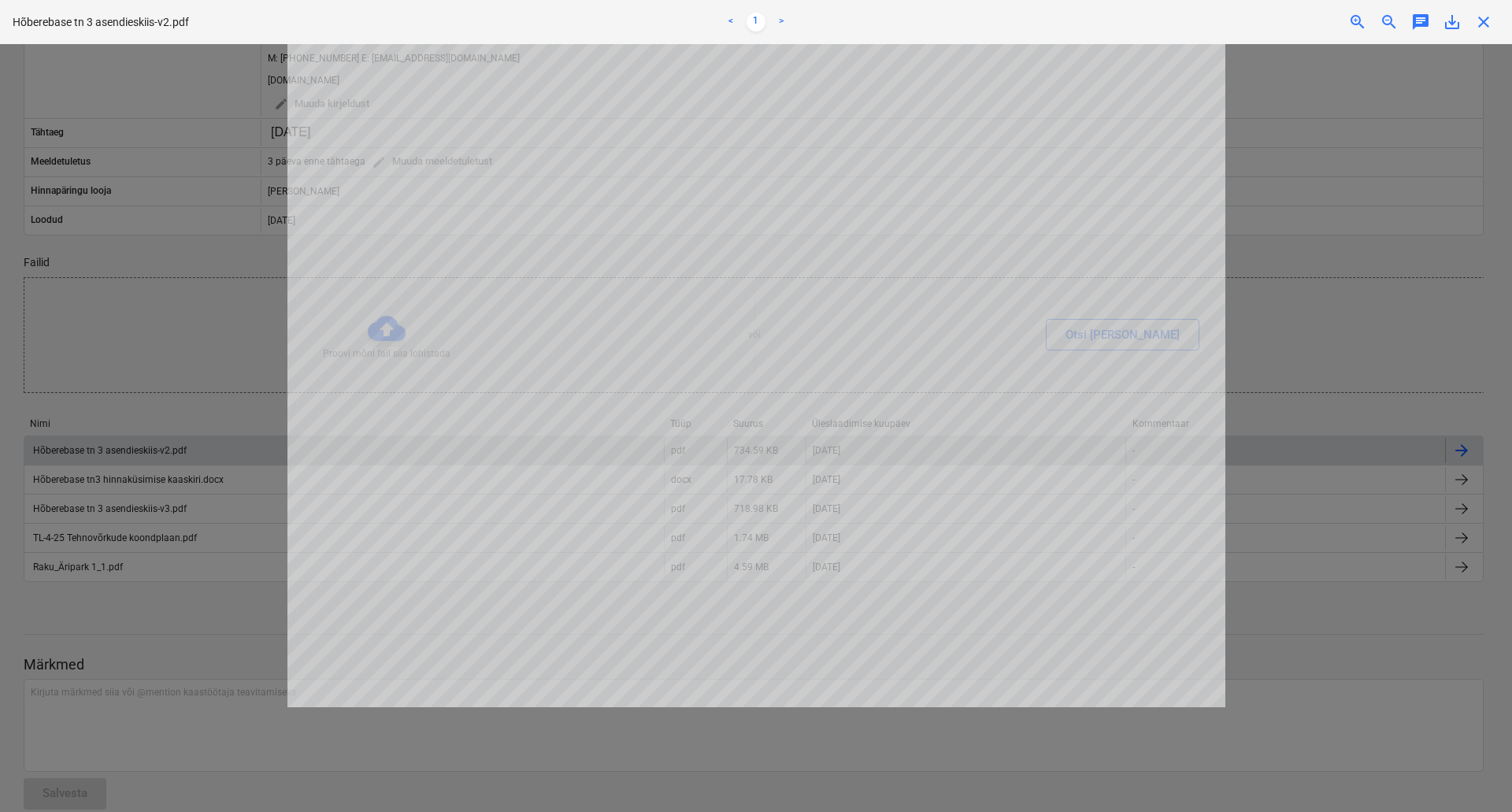
click at [1447, 25] on span "save_alt" at bounding box center [1452, 21] width 18 height 18
click at [209, 436] on div at bounding box center [756, 428] width 1512 height 768
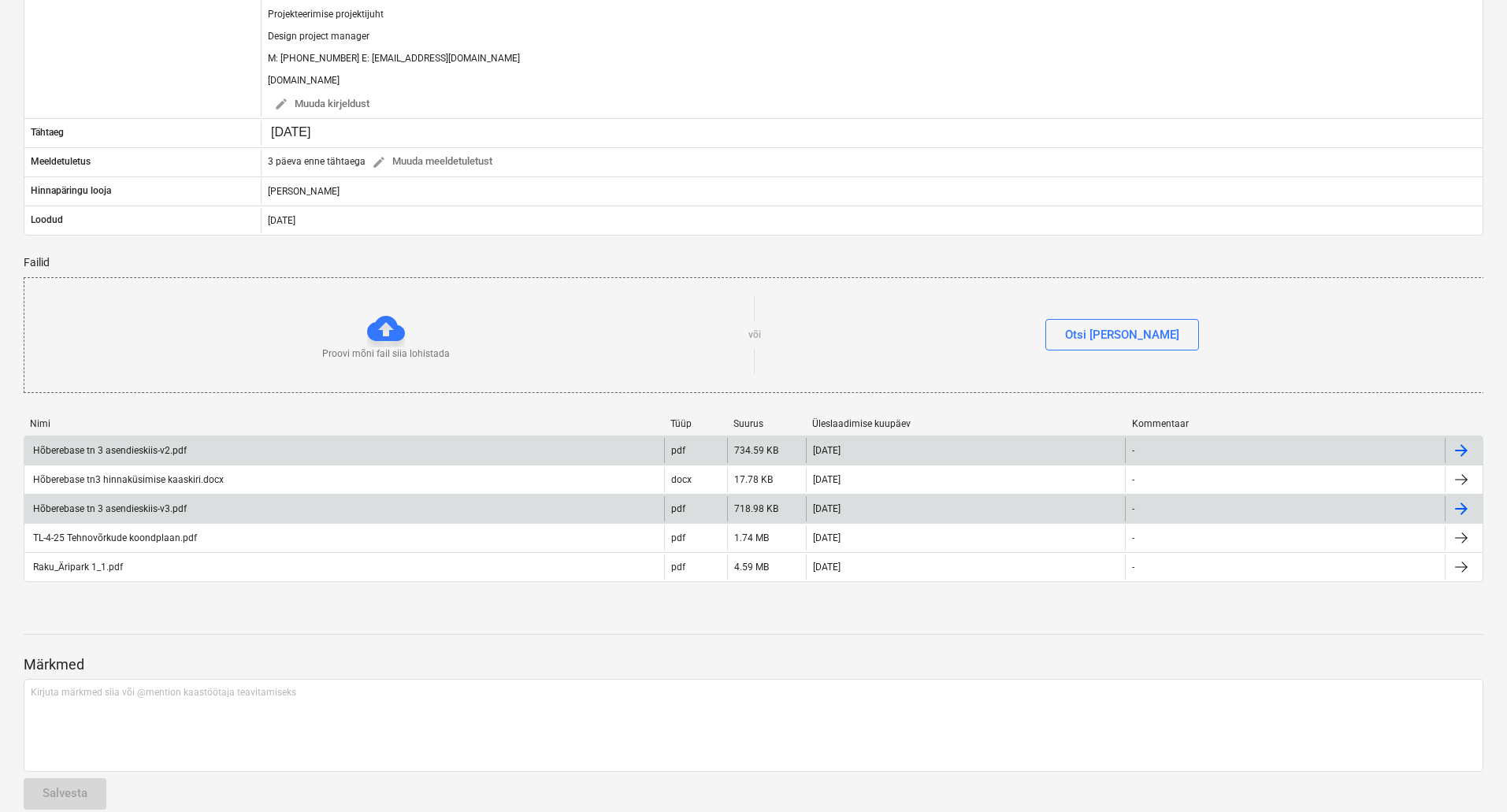
click at [556, 506] on div "Hõberebase tn 3 asendieskiis-v3.pdf" at bounding box center [344, 509] width 639 height 26
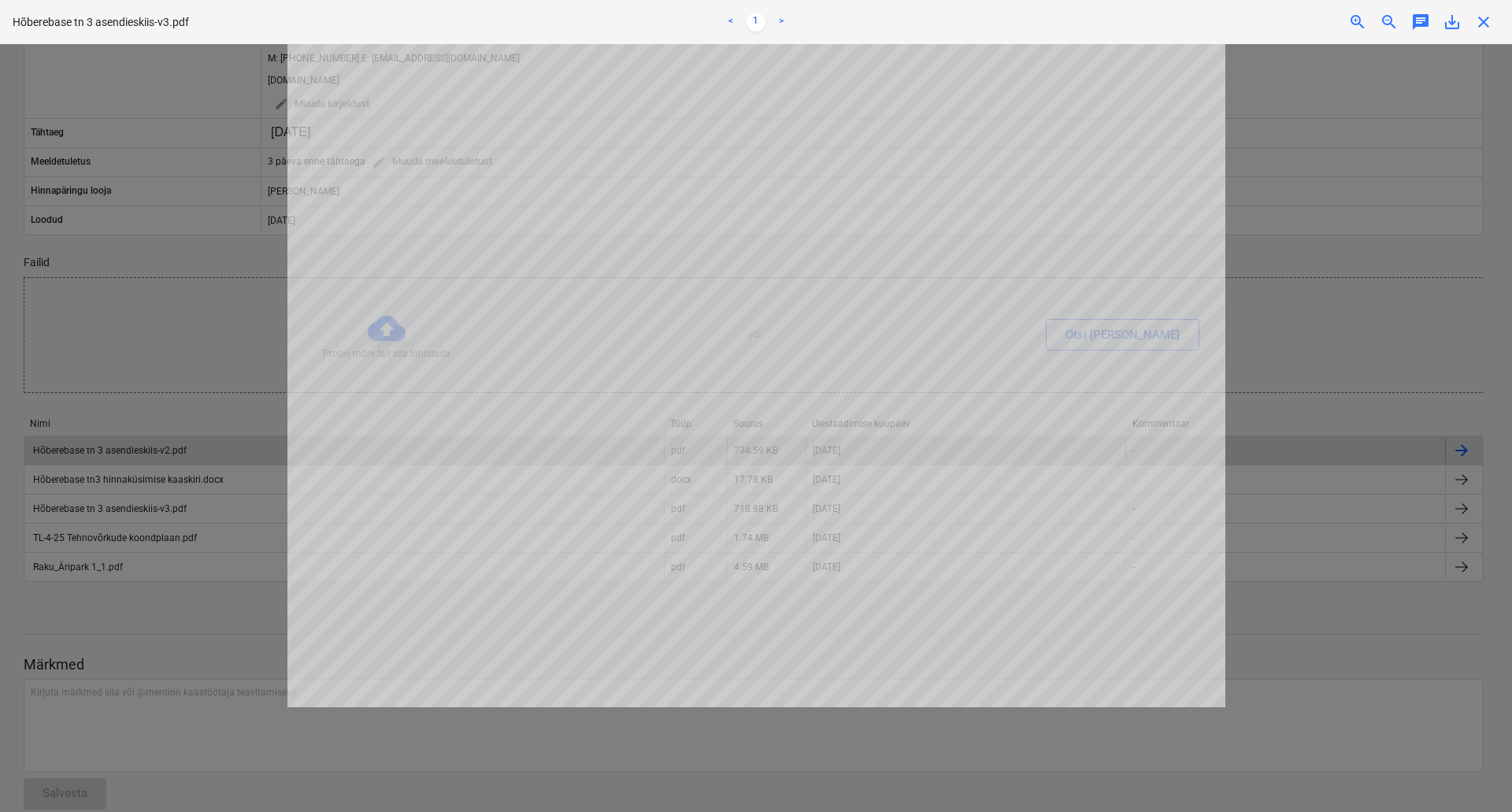
click at [1449, 22] on span "save_alt" at bounding box center [1452, 21] width 18 height 18
